Goal: Transaction & Acquisition: Book appointment/travel/reservation

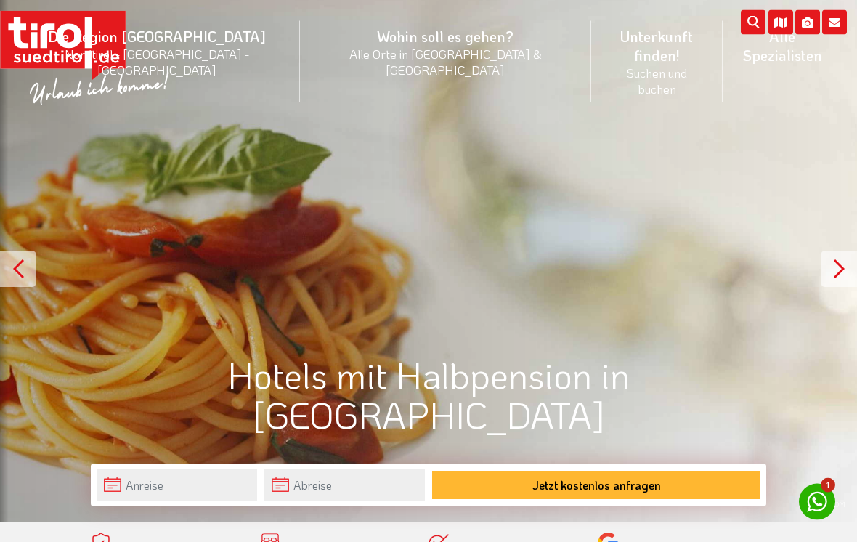
scroll to position [23, 0]
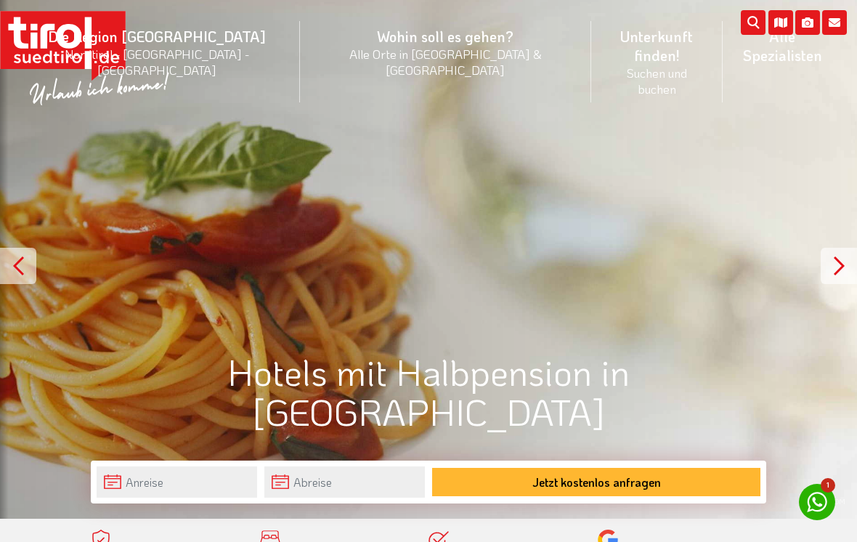
click at [593, 137] on div "© IDM" at bounding box center [428, 248] width 857 height 542
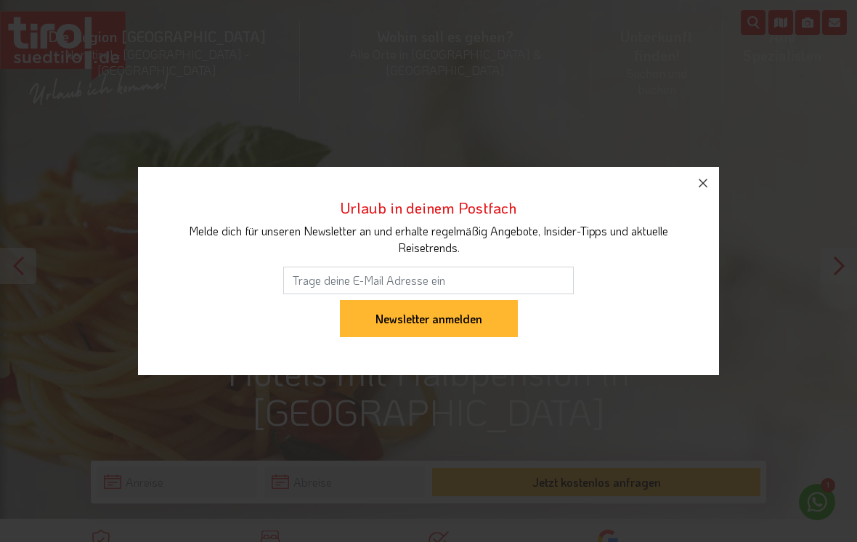
click at [702, 191] on icon "button" at bounding box center [702, 182] width 17 height 17
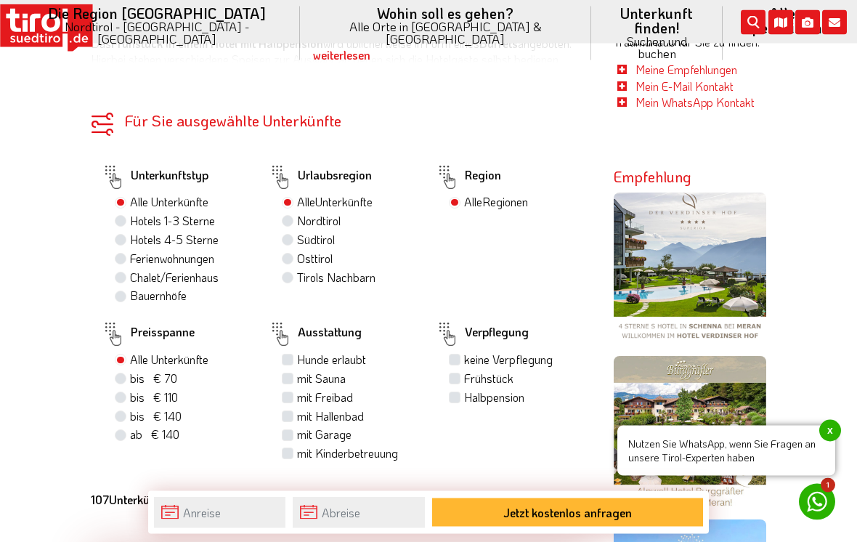
scroll to position [900, 0]
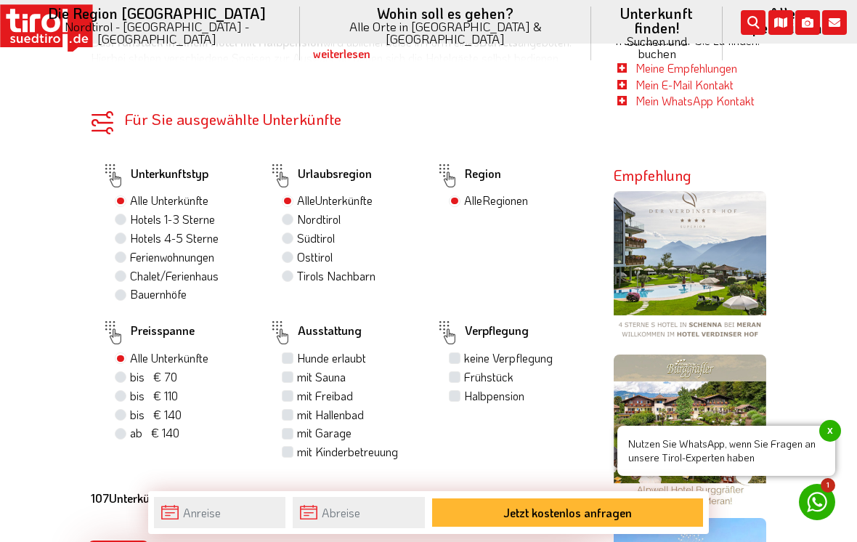
click at [331, 211] on label "Nordtirol" at bounding box center [319, 219] width 44 height 16
click at [294, 214] on input "Nordtirol" at bounding box center [289, 218] width 9 height 9
radio input "true"
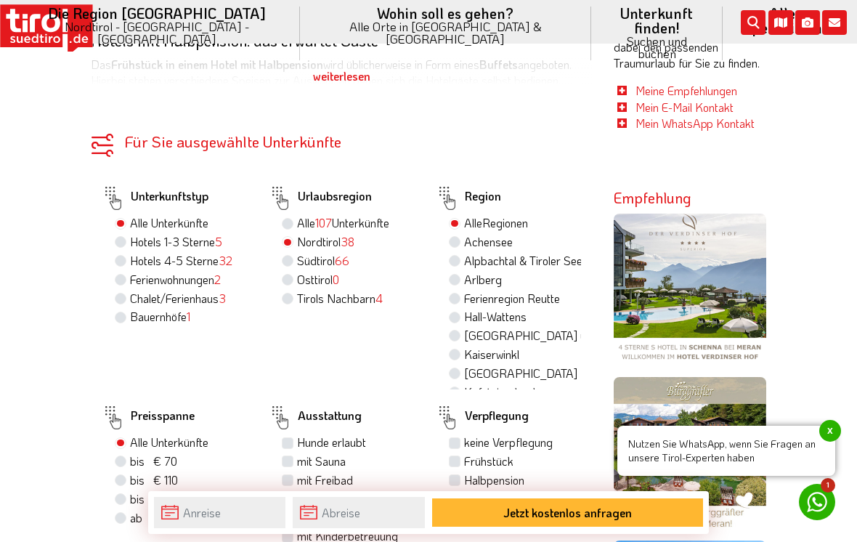
click at [389, 215] on label "Alle 107 Unterkünfte" at bounding box center [343, 223] width 92 height 16
click at [294, 218] on input "Alle 107 Unterkünfte" at bounding box center [289, 222] width 9 height 9
radio input "true"
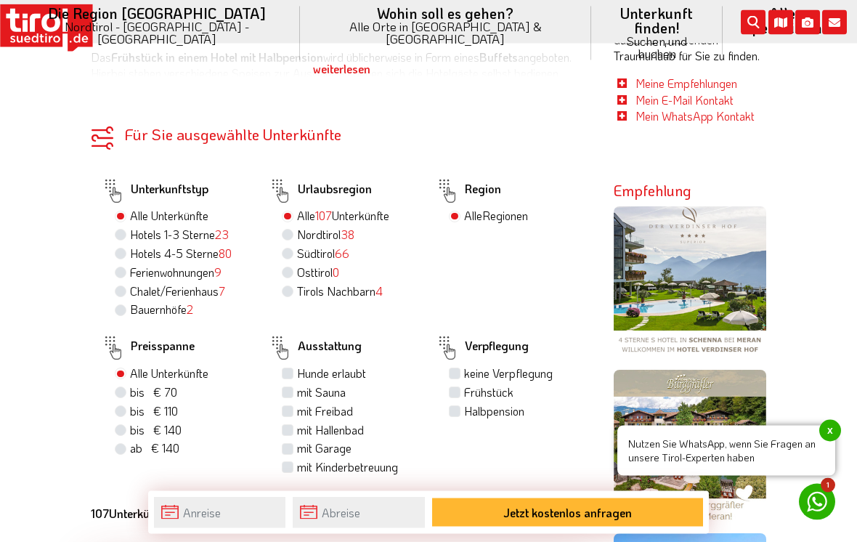
scroll to position [878, 0]
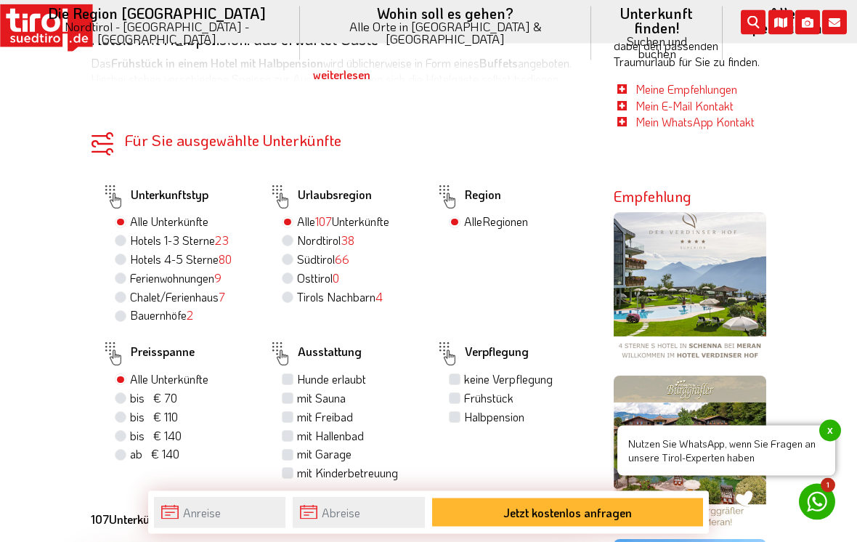
click at [332, 214] on span "107" at bounding box center [323, 221] width 17 height 15
click at [294, 217] on input "Alle 107 Unterkünfte" at bounding box center [289, 221] width 9 height 9
click at [327, 214] on span "107" at bounding box center [323, 221] width 17 height 15
click at [294, 217] on input "Alle 107 Unterkünfte" at bounding box center [289, 221] width 9 height 9
click at [297, 233] on label "Nordtirol 38" at bounding box center [325, 241] width 57 height 16
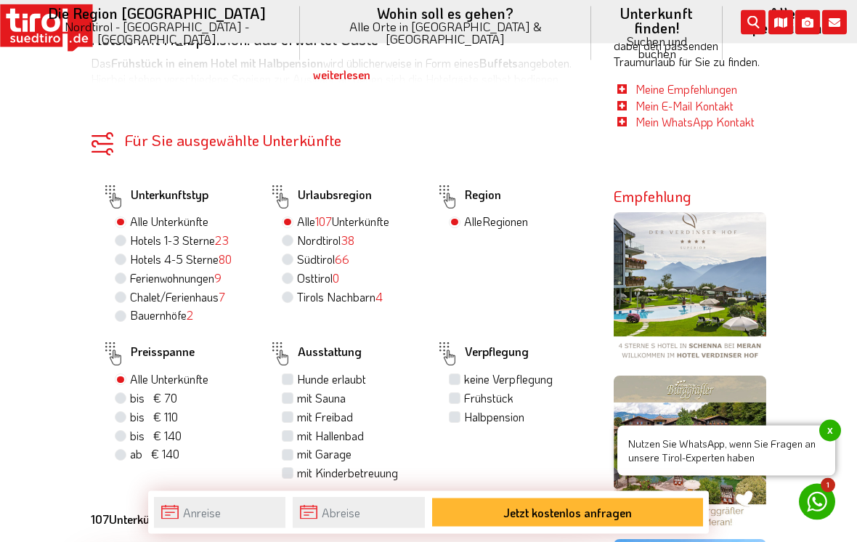
click at [291, 236] on input "Nordtirol 38" at bounding box center [289, 240] width 9 height 9
radio input "true"
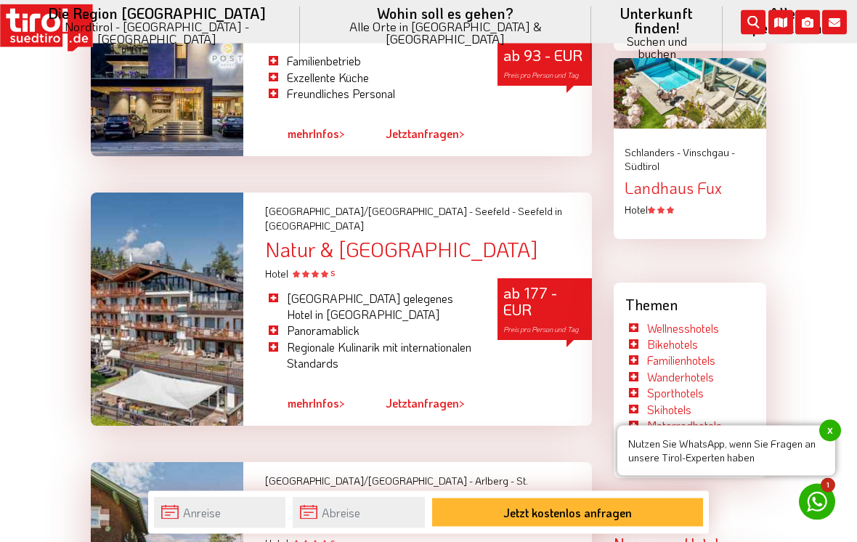
scroll to position [2034, 0]
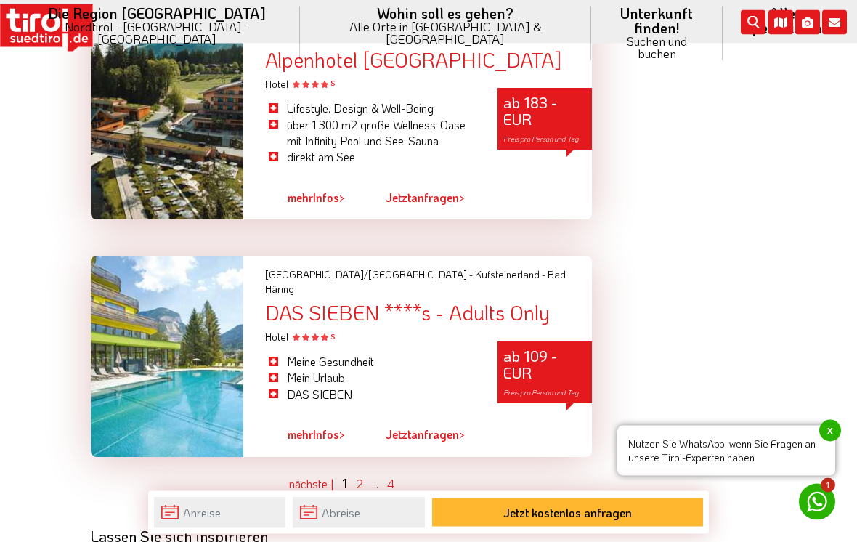
scroll to position [3891, 0]
click at [360, 476] on link "2" at bounding box center [360, 483] width 7 height 15
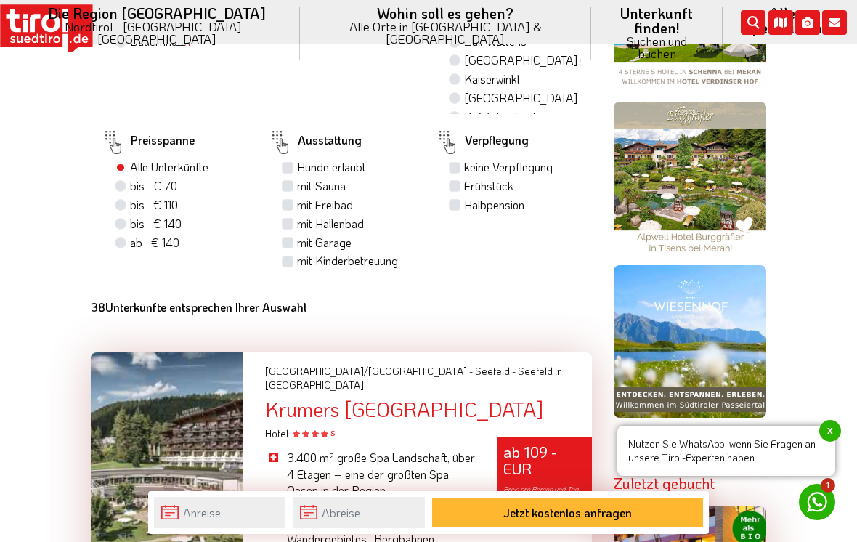
scroll to position [1148, 0]
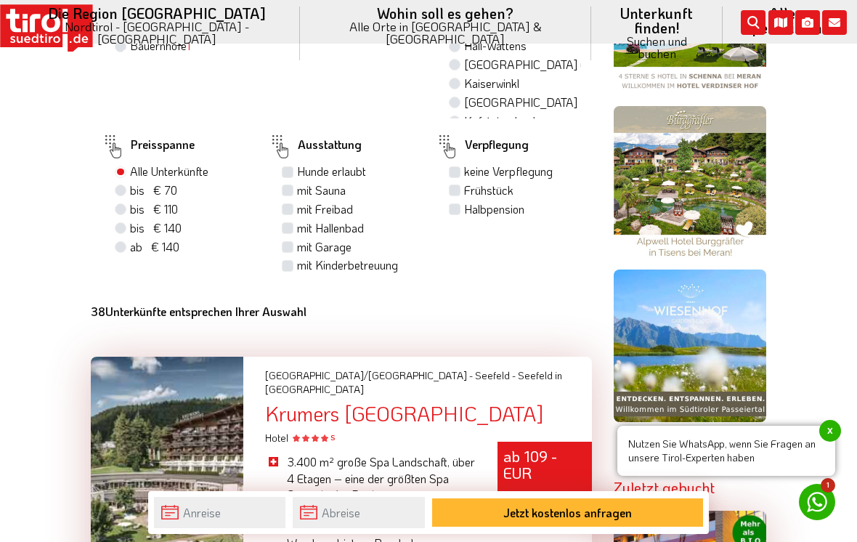
click at [513, 186] on label "Frühstück" at bounding box center [488, 190] width 49 height 16
click at [461, 186] on input "Frühstück" at bounding box center [456, 189] width 9 height 9
checkbox input "true"
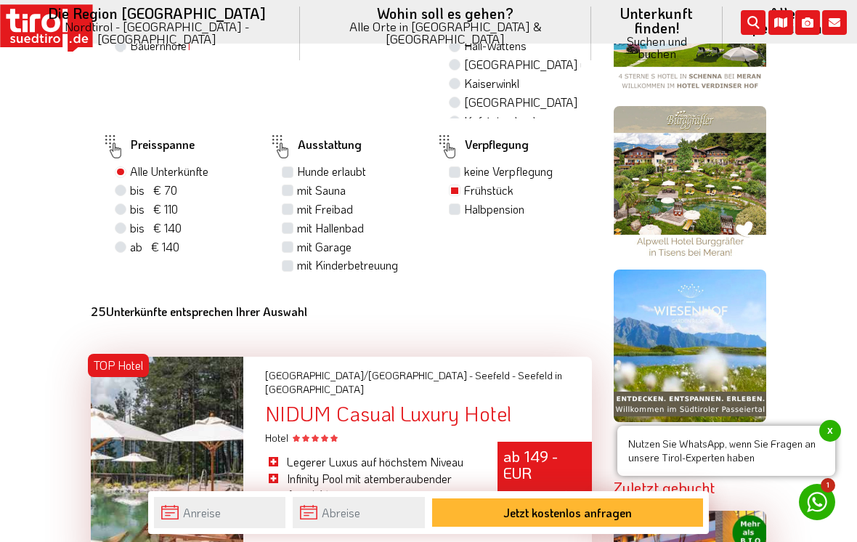
click at [487, 201] on label "Halbpension" at bounding box center [494, 209] width 60 height 16
click at [461, 204] on input "Halbpension" at bounding box center [456, 208] width 9 height 9
checkbox input "true"
click at [485, 182] on label "Frühstück" at bounding box center [488, 190] width 49 height 16
click at [461, 185] on input "Frühstück" at bounding box center [456, 189] width 9 height 9
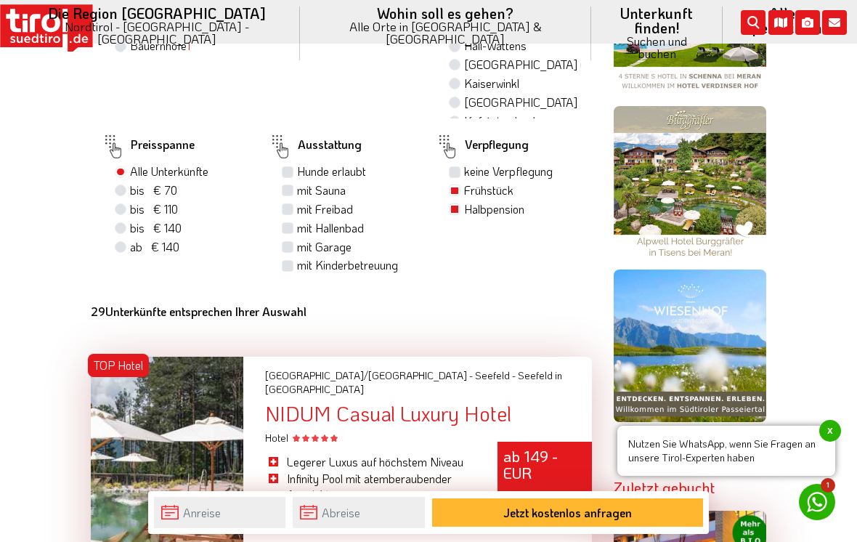
checkbox input "false"
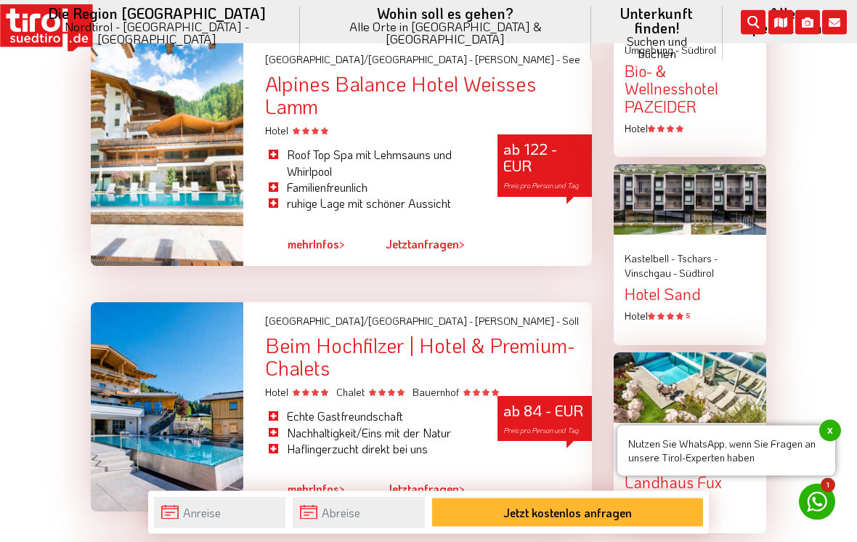
scroll to position [1740, 0]
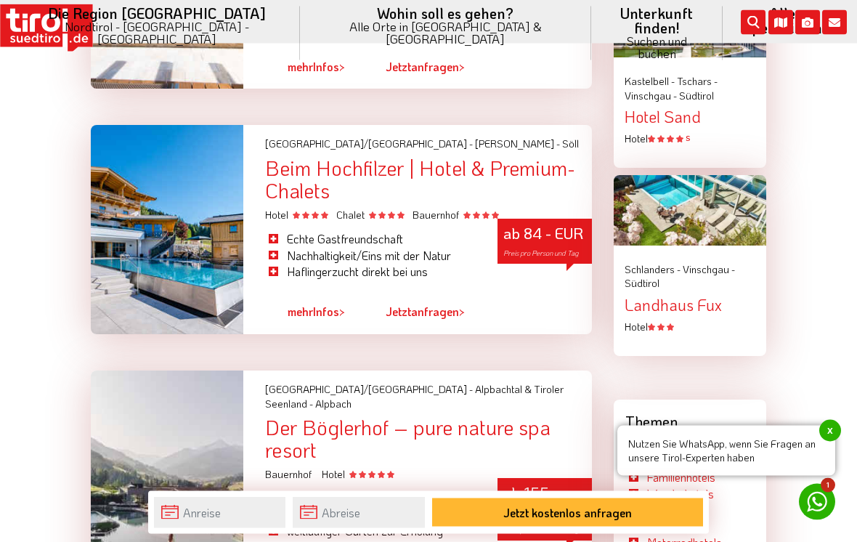
scroll to position [1917, 0]
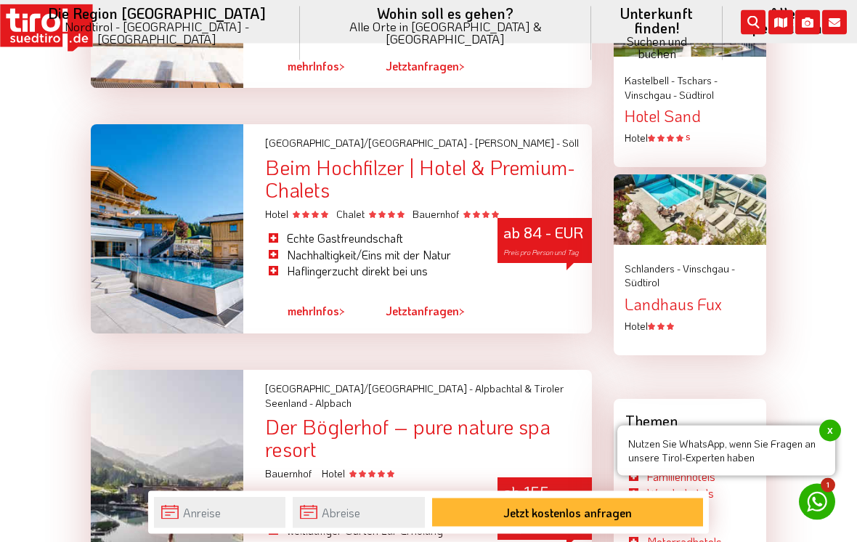
click at [540, 221] on div "ab 84 - EUR Preis pro Person und Tag" at bounding box center [545, 241] width 94 height 45
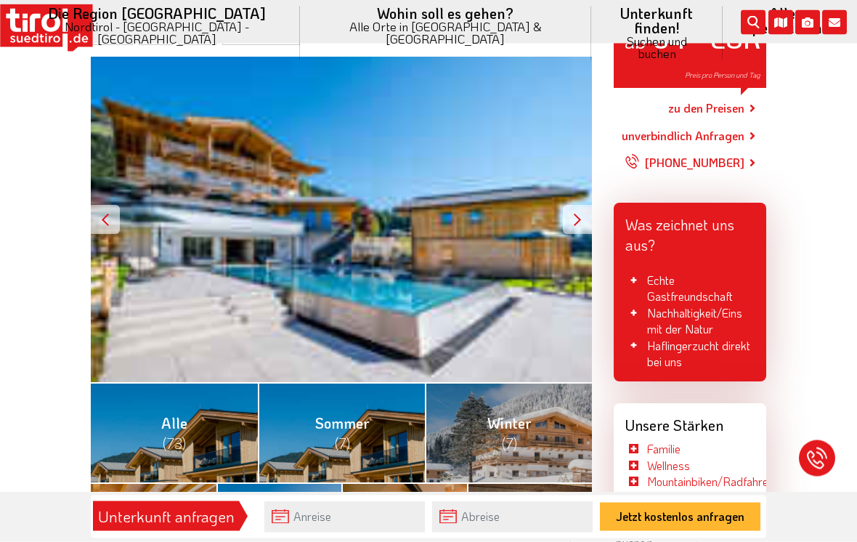
scroll to position [244, 0]
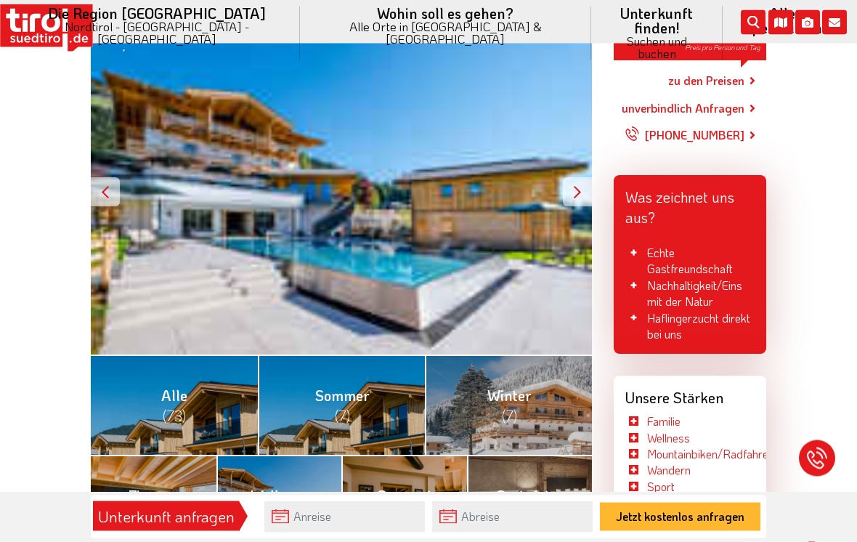
click at [575, 178] on div at bounding box center [577, 192] width 29 height 29
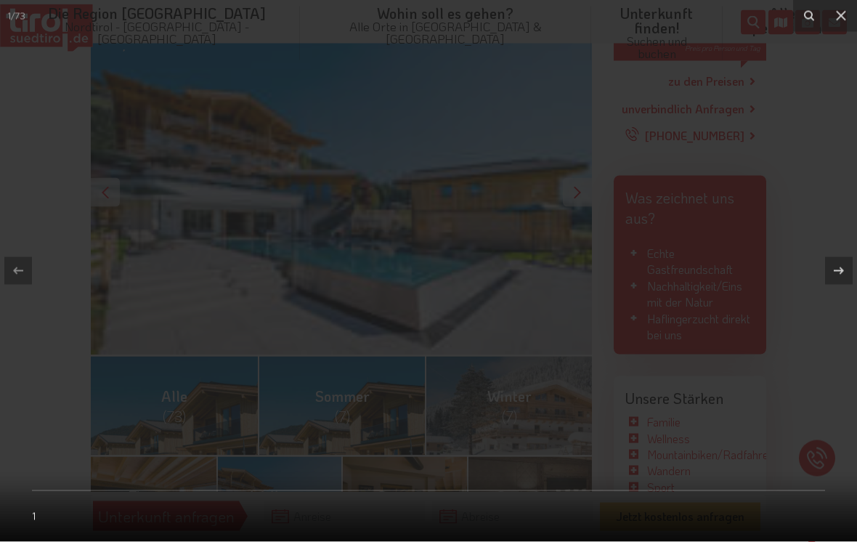
scroll to position [272, 0]
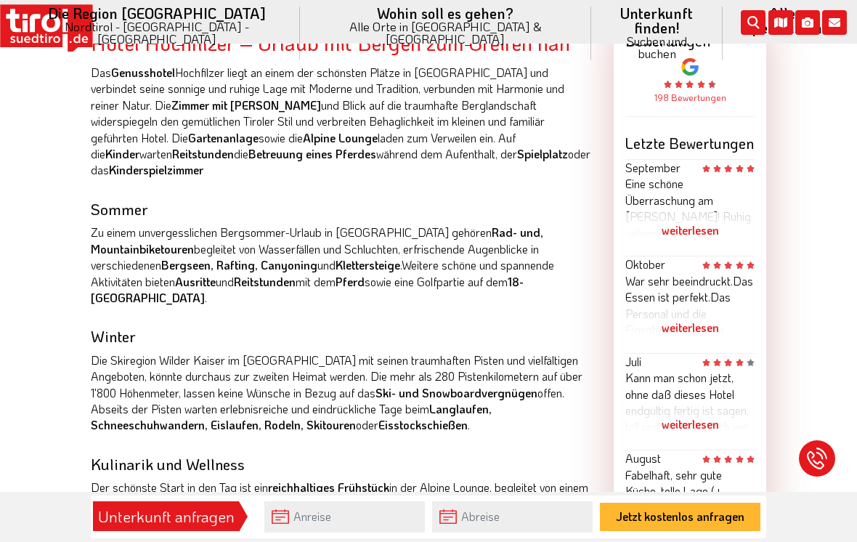
scroll to position [879, 0]
